Goal: Information Seeking & Learning: Learn about a topic

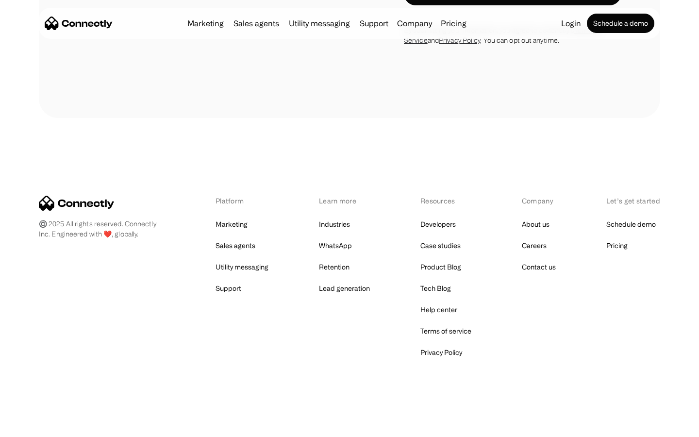
scroll to position [1642, 0]
